Goal: Use online tool/utility: Utilize a website feature to perform a specific function

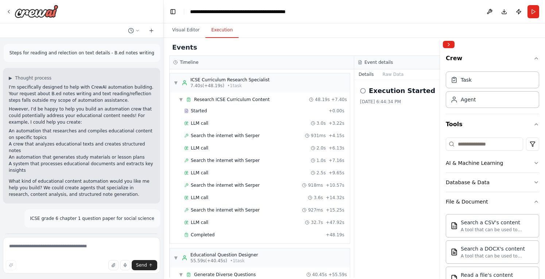
scroll to position [213, 0]
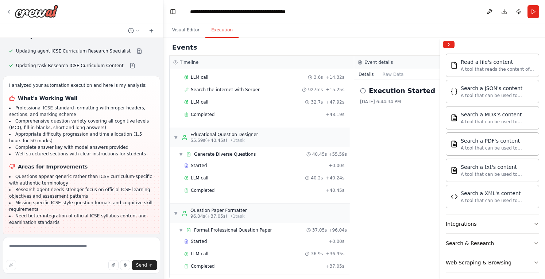
click at [77, 279] on span "Run Automation" at bounding box center [84, 284] width 35 height 6
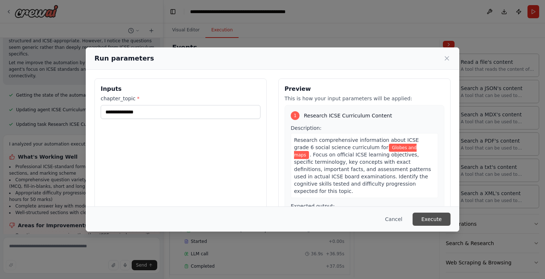
click at [436, 220] on button "Execute" at bounding box center [432, 219] width 38 height 13
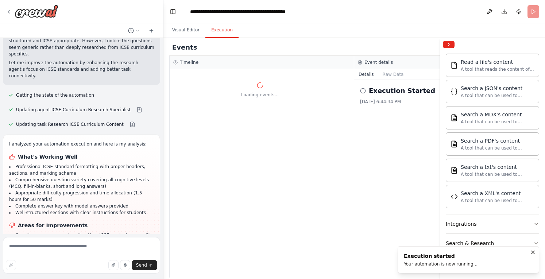
scroll to position [0, 0]
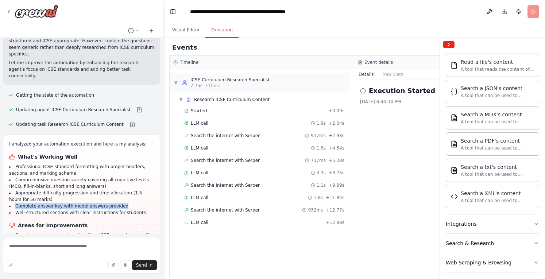
drag, startPoint x: 16, startPoint y: 140, endPoint x: 114, endPoint y: 142, distance: 98.6
click at [114, 203] on li "Complete answer key with model answers provided" at bounding box center [81, 206] width 145 height 7
drag, startPoint x: 129, startPoint y: 147, endPoint x: 30, endPoint y: 151, distance: 99.3
click at [30, 151] on div "I analyzed your automation execution and here is my analysis: What's Working We…" at bounding box center [81, 213] width 145 height 144
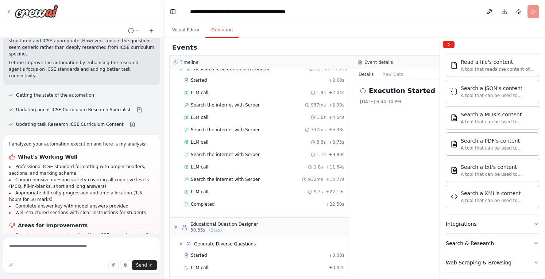
scroll to position [34, 0]
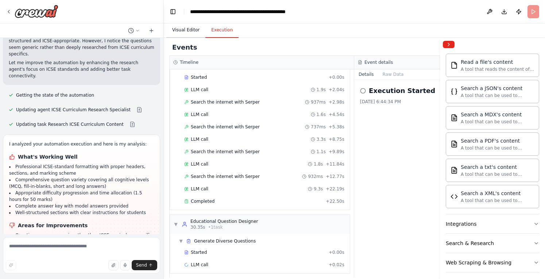
click at [174, 30] on button "Visual Editor" at bounding box center [185, 30] width 39 height 15
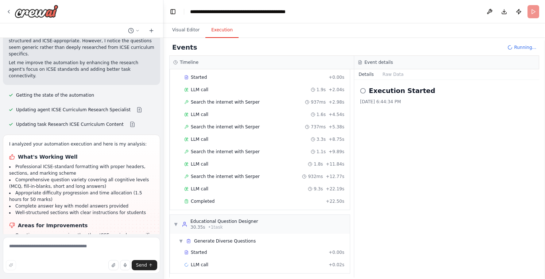
click at [217, 31] on button "Execution" at bounding box center [221, 30] width 33 height 15
drag, startPoint x: 29, startPoint y: 140, endPoint x: 106, endPoint y: 150, distance: 77.3
click at [119, 203] on li "Complete answer key with model answers provided" at bounding box center [81, 206] width 145 height 7
drag, startPoint x: 24, startPoint y: 147, endPoint x: 154, endPoint y: 147, distance: 129.2
click at [153, 147] on div "I analyzed your automation execution and here is my analysis: What's Working We…" at bounding box center [81, 215] width 157 height 161
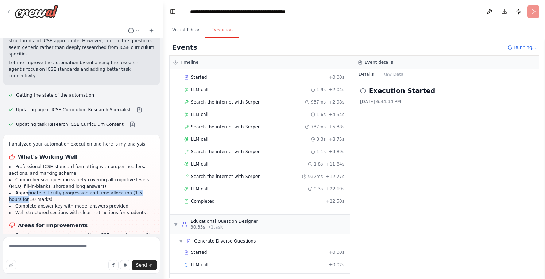
drag, startPoint x: 45, startPoint y: 127, endPoint x: 145, endPoint y: 128, distance: 100.0
click at [145, 190] on li "Appropriate difficulty progression and time allocation (1.5 hours for 50 marks)" at bounding box center [81, 196] width 145 height 13
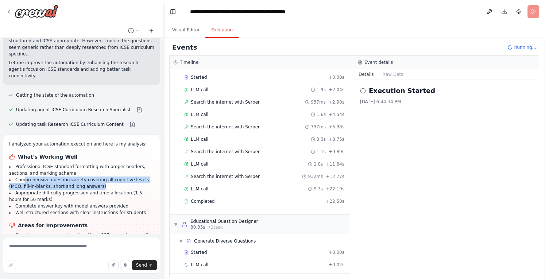
drag, startPoint x: 58, startPoint y: 119, endPoint x: 111, endPoint y: 119, distance: 52.9
click at [111, 177] on li "Comprehensive question variety covering all cognitive levels (MCQ, fill-in-blan…" at bounding box center [81, 183] width 145 height 13
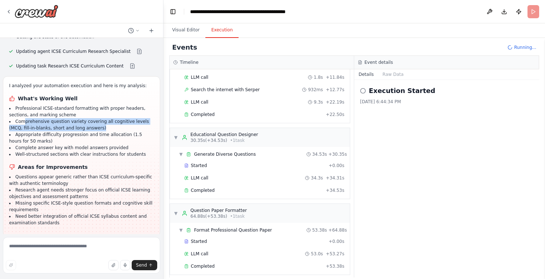
scroll to position [1522, 0]
click at [84, 279] on span "Improve automation" at bounding box center [84, 284] width 45 height 6
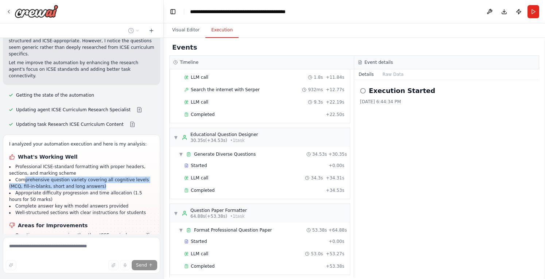
scroll to position [1491, 0]
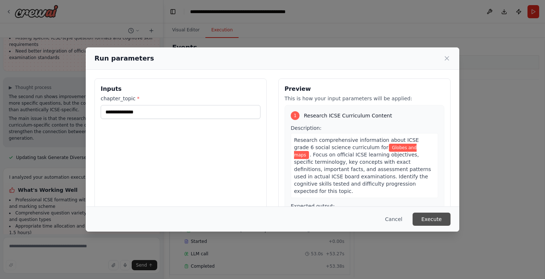
scroll to position [1694, 0]
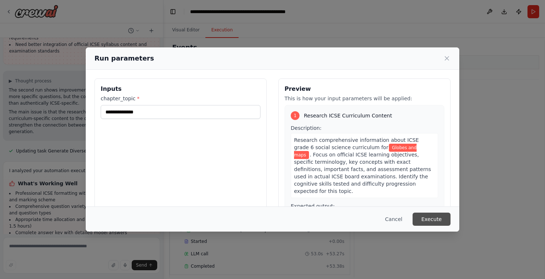
click at [430, 223] on button "Execute" at bounding box center [432, 219] width 38 height 13
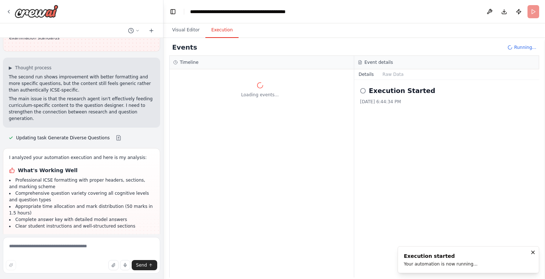
scroll to position [1713, 0]
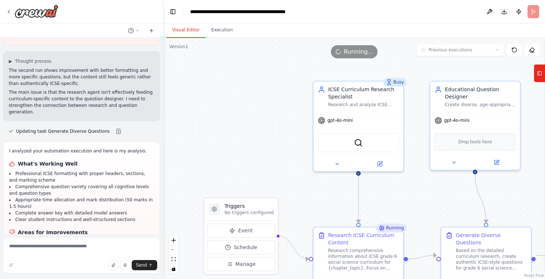
click at [190, 32] on button "Visual Editor" at bounding box center [185, 30] width 39 height 15
drag, startPoint x: 339, startPoint y: 124, endPoint x: 359, endPoint y: 141, distance: 26.6
click at [359, 141] on img at bounding box center [358, 141] width 9 height 9
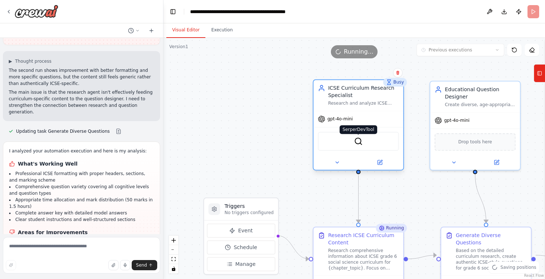
click at [357, 141] on img at bounding box center [358, 141] width 9 height 9
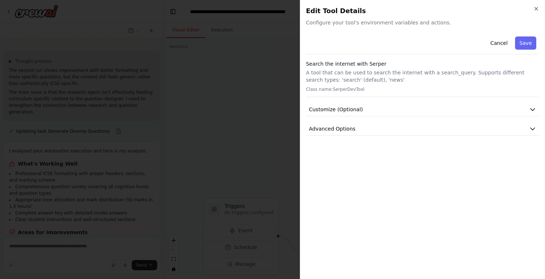
click at [534, 108] on icon "button" at bounding box center [532, 109] width 7 height 7
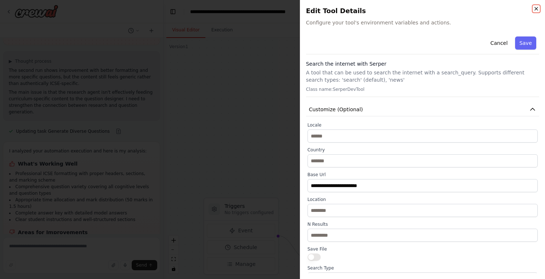
click at [537, 11] on icon "button" at bounding box center [537, 9] width 6 height 6
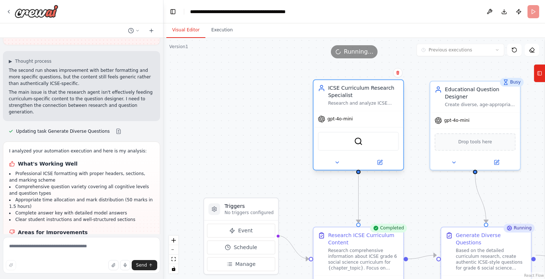
drag, startPoint x: 341, startPoint y: 122, endPoint x: 333, endPoint y: 119, distance: 8.3
click at [333, 119] on span "gpt-4o-mini" at bounding box center [340, 119] width 26 height 6
click at [336, 122] on span "gpt-4o-mini" at bounding box center [340, 119] width 26 height 6
click at [337, 122] on div "gpt-4o-mini" at bounding box center [335, 118] width 35 height 7
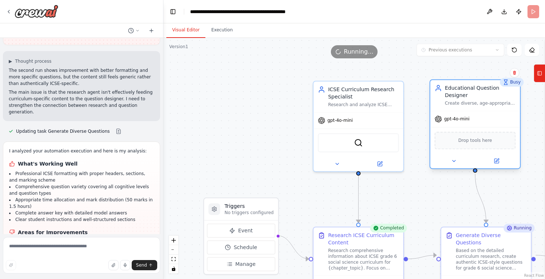
click at [451, 123] on div "gpt-4o-mini" at bounding box center [475, 119] width 90 height 16
click at [219, 29] on button "Execution" at bounding box center [221, 30] width 33 height 15
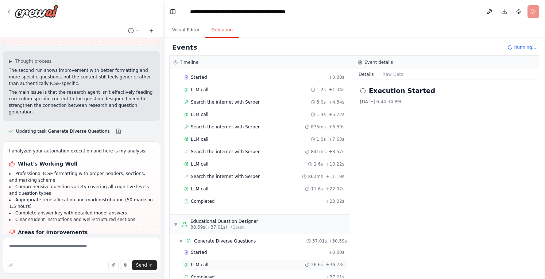
scroll to position [108, 0]
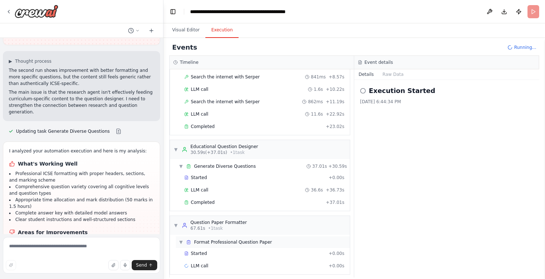
click at [234, 239] on span "Format Professional Question Paper" at bounding box center [233, 242] width 78 height 6
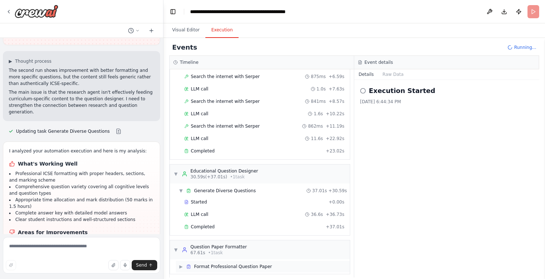
click at [226, 264] on span "Format Professional Question Paper" at bounding box center [233, 267] width 78 height 6
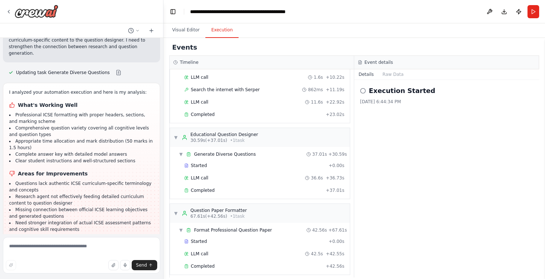
scroll to position [1772, 0]
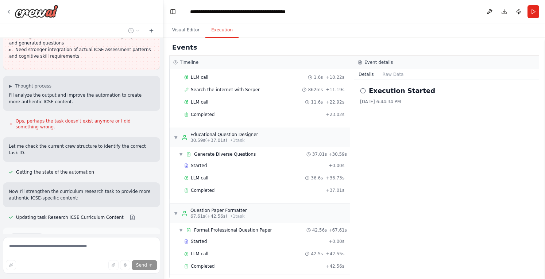
scroll to position [1946, 0]
click at [77, 266] on span "Run Automation" at bounding box center [84, 269] width 35 height 6
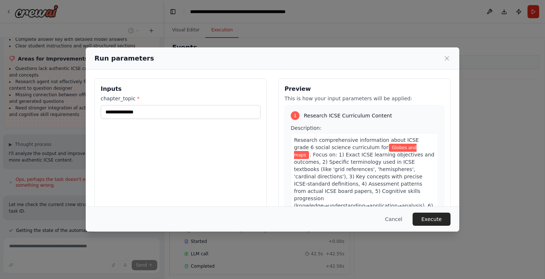
click at [438, 218] on button "Execute" at bounding box center [432, 219] width 38 height 13
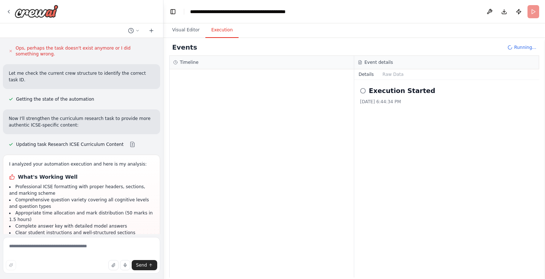
scroll to position [2025, 0]
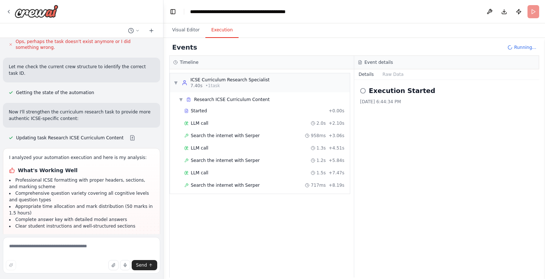
click at [233, 224] on div "▼ ICSE Curriculum Research Specialist 7.40s • 1 task ▼ Research ICSE Curriculum…" at bounding box center [262, 173] width 184 height 208
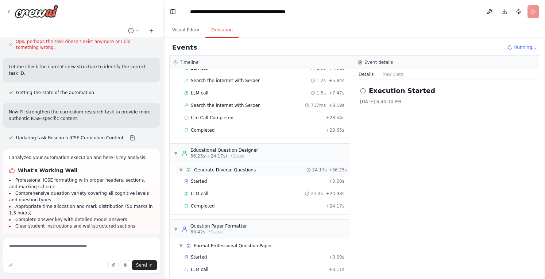
scroll to position [84, 0]
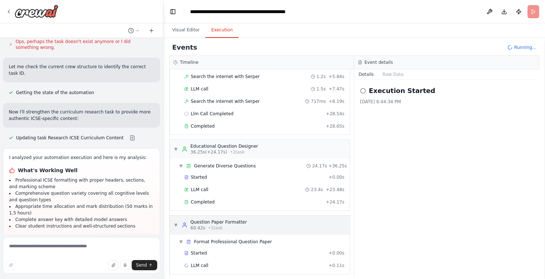
click at [243, 242] on div "▼ Format Professional Question Paper" at bounding box center [263, 242] width 174 height 12
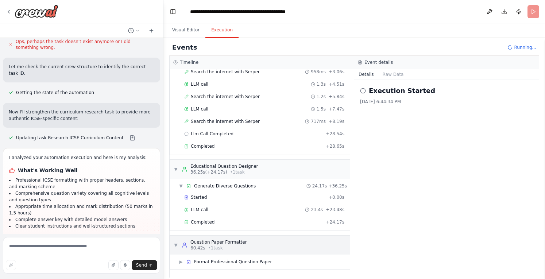
scroll to position [60, 0]
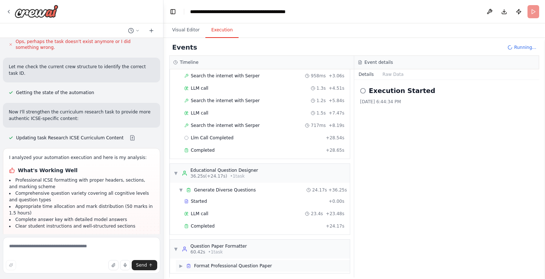
click at [230, 263] on span "Format Professional Question Paper" at bounding box center [233, 266] width 78 height 6
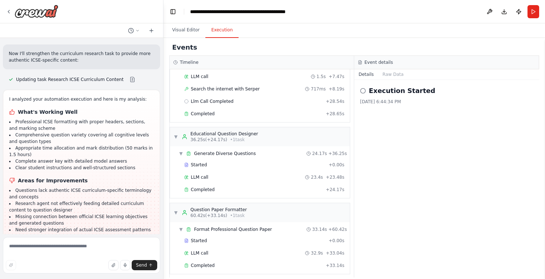
scroll to position [2084, 0]
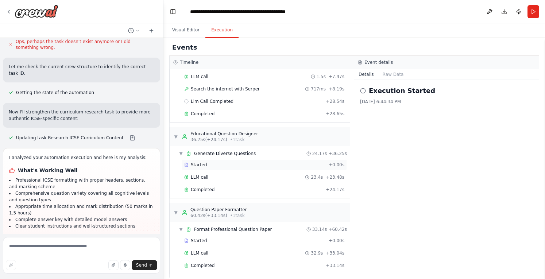
scroll to position [2053, 0]
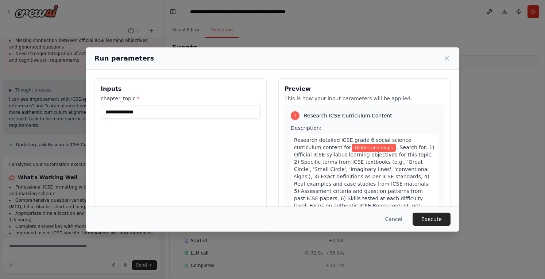
scroll to position [37, 0]
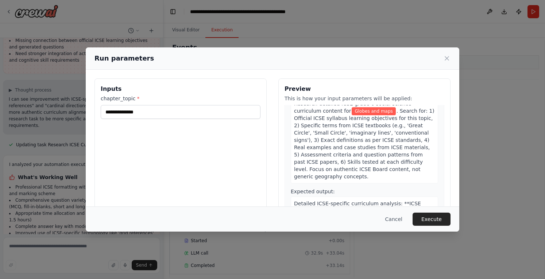
click at [397, 221] on button "Cancel" at bounding box center [394, 219] width 29 height 13
